Goal: Transaction & Acquisition: Purchase product/service

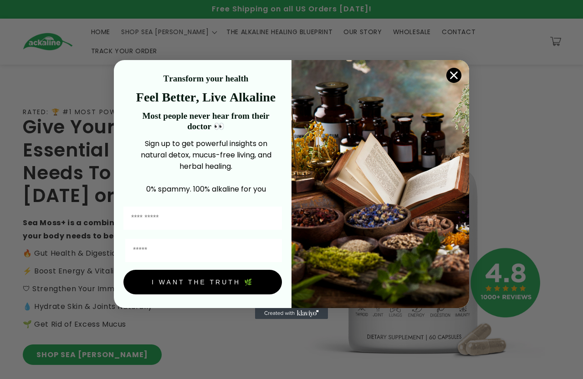
click at [456, 81] on circle "Close dialog" at bounding box center [453, 75] width 15 height 15
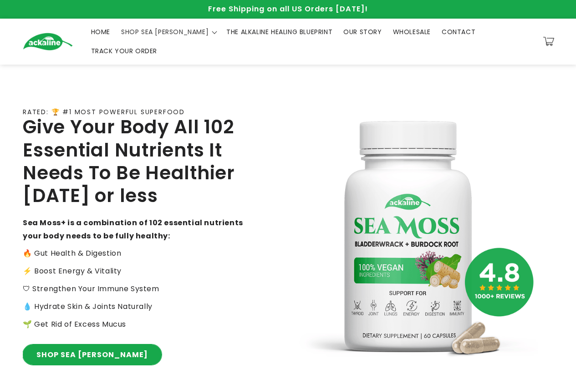
click at [68, 345] on link "SHOP SEA [PERSON_NAME]" at bounding box center [92, 355] width 139 height 20
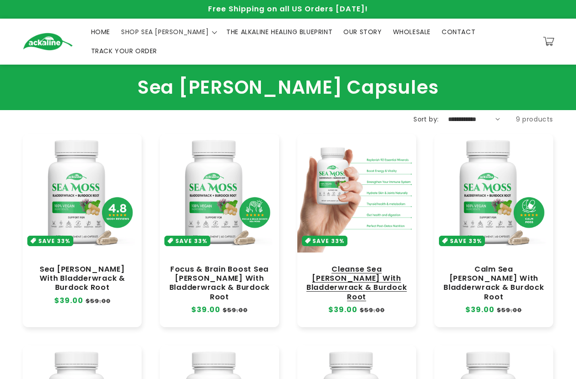
click at [380, 265] on link "Cleanse Sea [PERSON_NAME] With Bladderwrack & Burdock Root" at bounding box center [356, 283] width 101 height 37
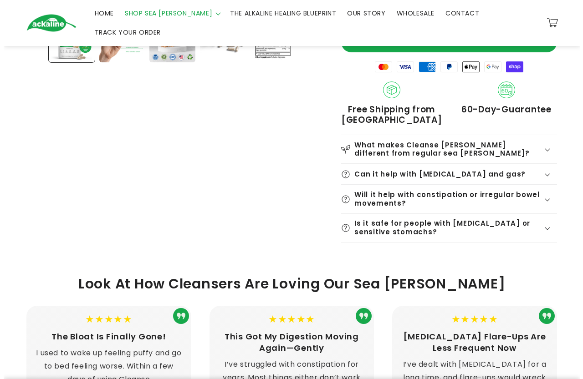
scroll to position [224, 0]
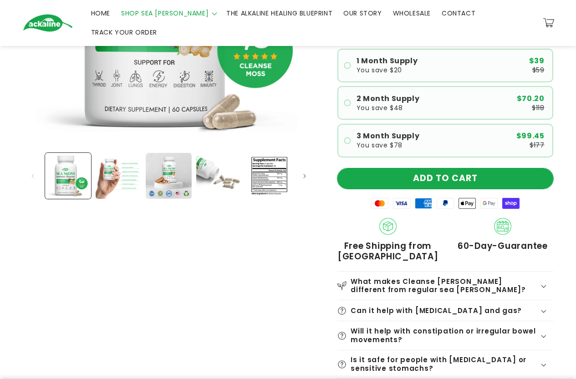
click at [439, 168] on button "ADD TO CART" at bounding box center [445, 178] width 216 height 20
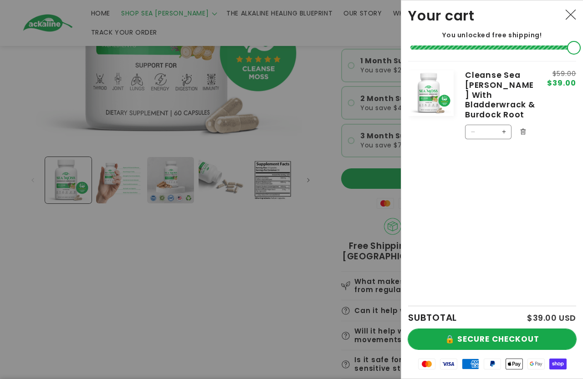
click at [456, 340] on button "🔒 SECURE CHECKOUT" at bounding box center [492, 339] width 168 height 20
